Goal: Task Accomplishment & Management: Manage account settings

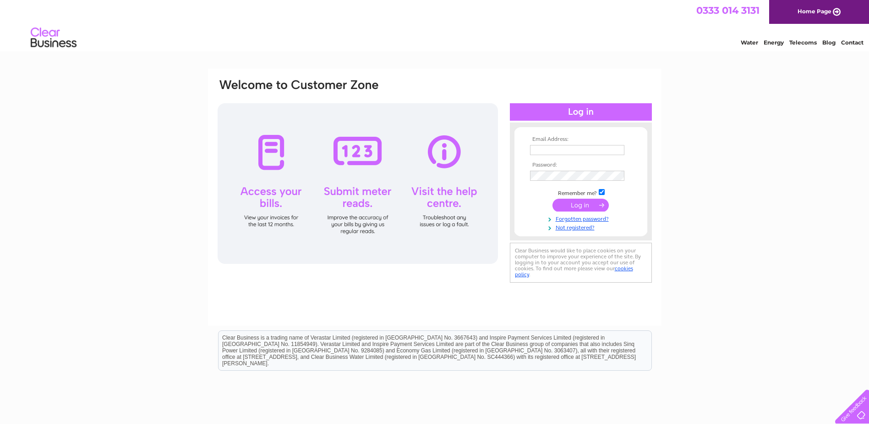
type input "info@hilstonandbennett.co.uk"
click at [586, 206] on input "submit" at bounding box center [581, 204] width 56 height 13
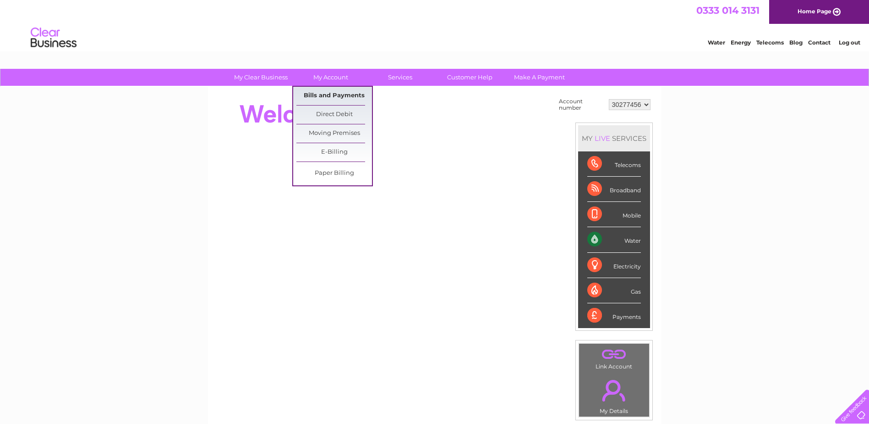
click at [330, 95] on link "Bills and Payments" at bounding box center [335, 96] width 76 height 18
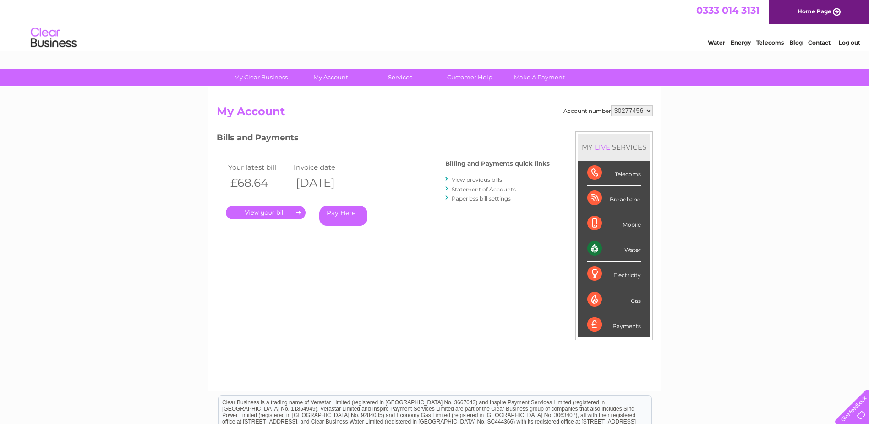
click at [262, 214] on link "." at bounding box center [266, 212] width 80 height 13
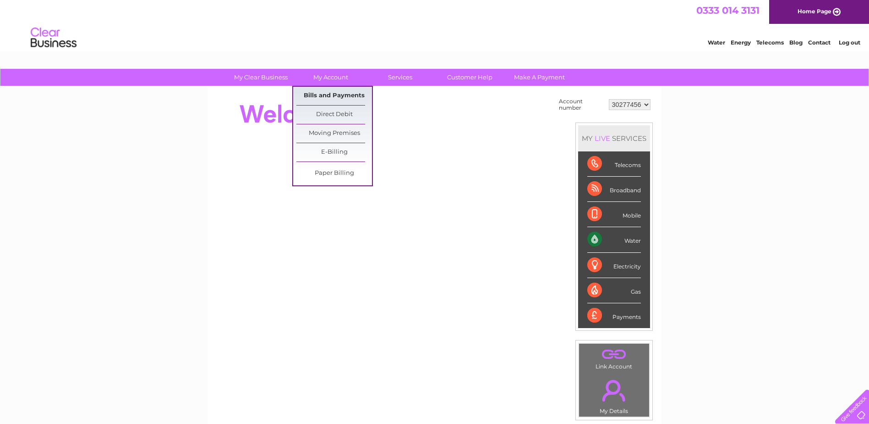
click at [339, 96] on link "Bills and Payments" at bounding box center [335, 96] width 76 height 18
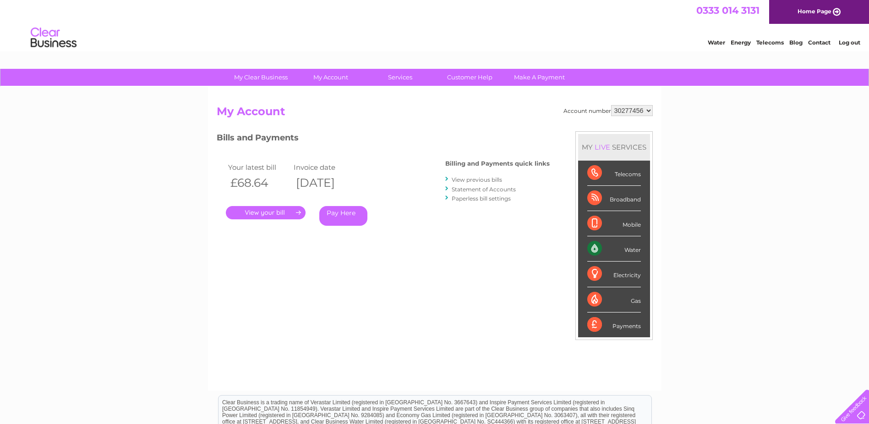
click at [275, 214] on link "." at bounding box center [266, 212] width 80 height 13
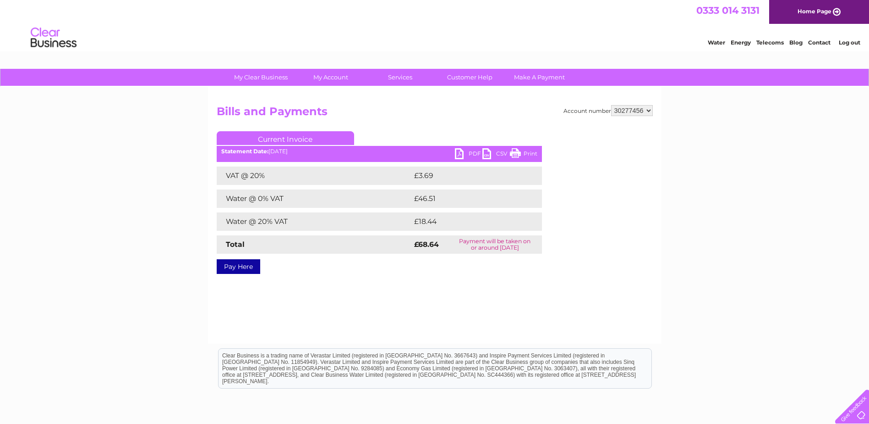
click at [468, 155] on link "PDF" at bounding box center [469, 154] width 28 height 13
click at [459, 154] on link "PDF" at bounding box center [469, 154] width 28 height 13
